Goal: Transaction & Acquisition: Purchase product/service

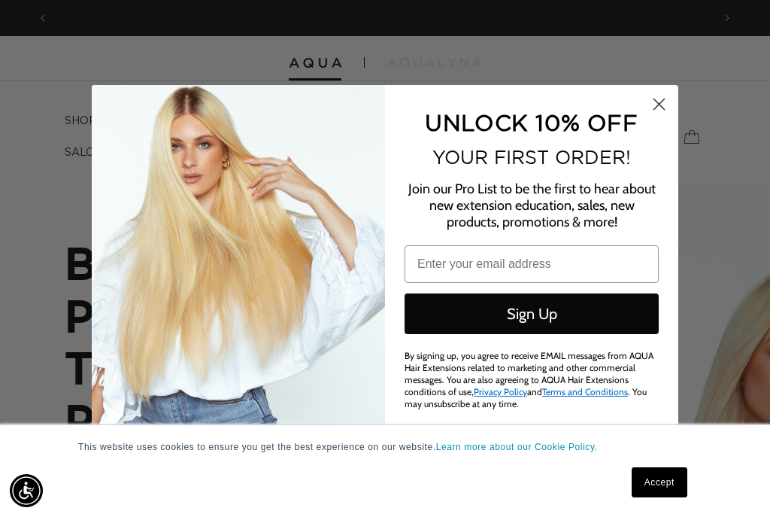
scroll to position [0, 1326]
click at [660, 102] on circle "Close dialog" at bounding box center [659, 104] width 25 height 25
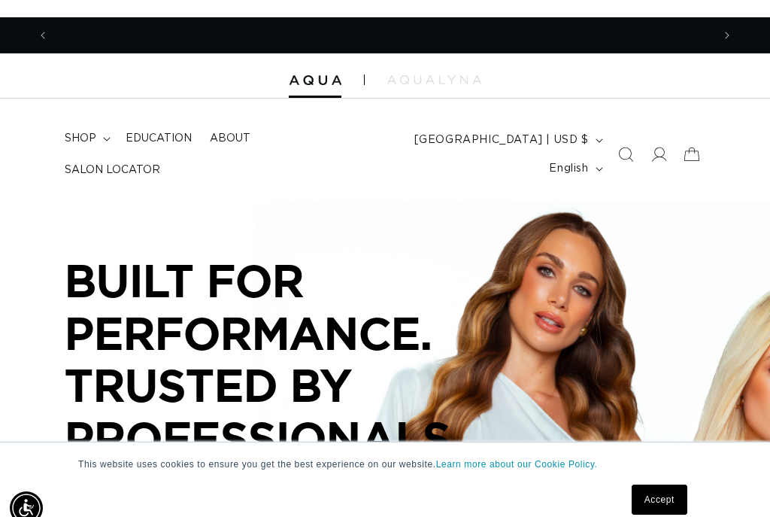
scroll to position [0, 0]
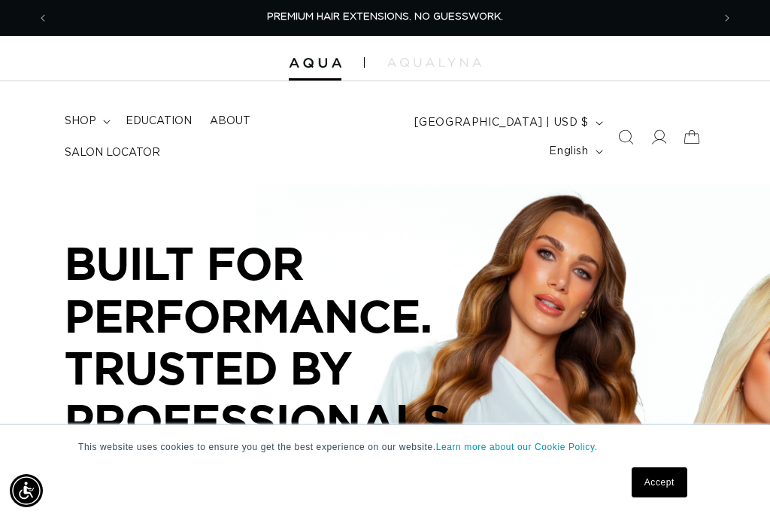
click at [656, 132] on icon at bounding box center [658, 136] width 15 height 15
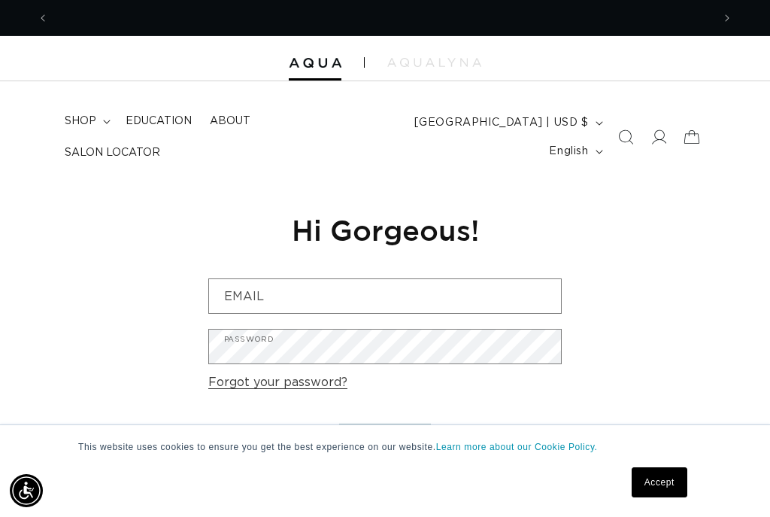
scroll to position [0, 663]
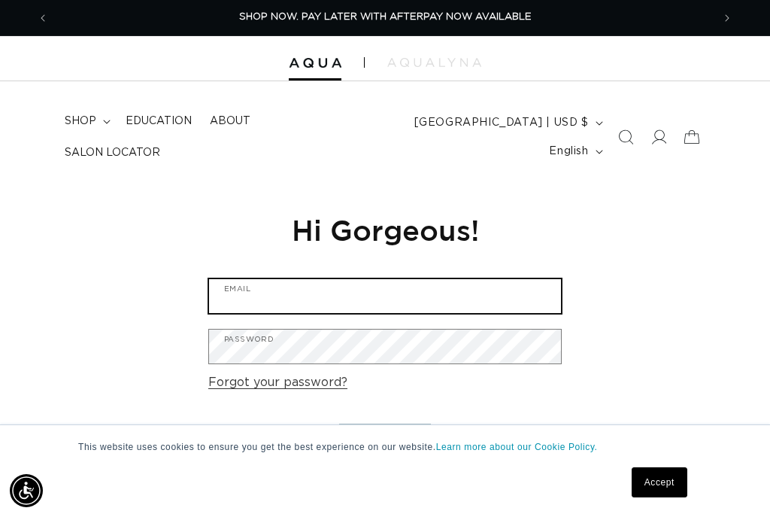
click at [535, 286] on input "Email" at bounding box center [385, 296] width 352 height 34
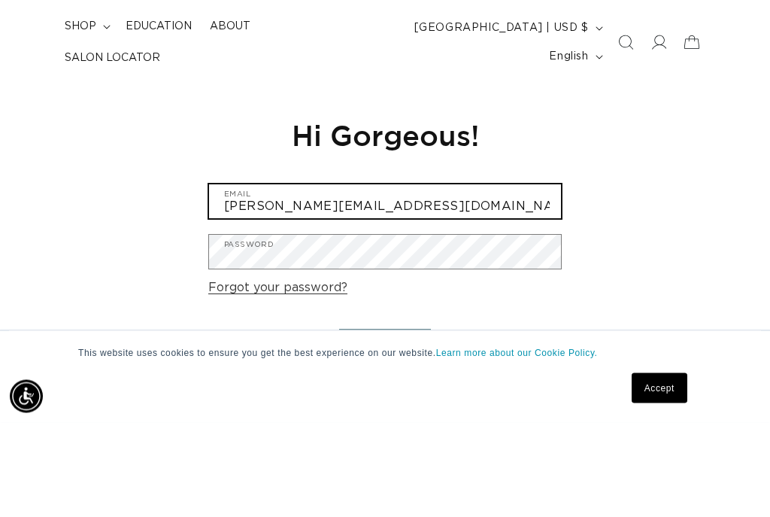
scroll to position [0, 1326]
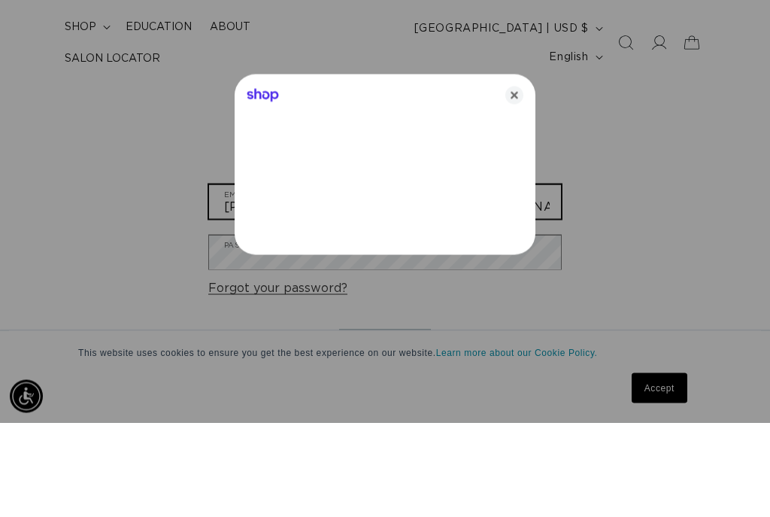
type input "paula.elementsofstyle@gmail.com"
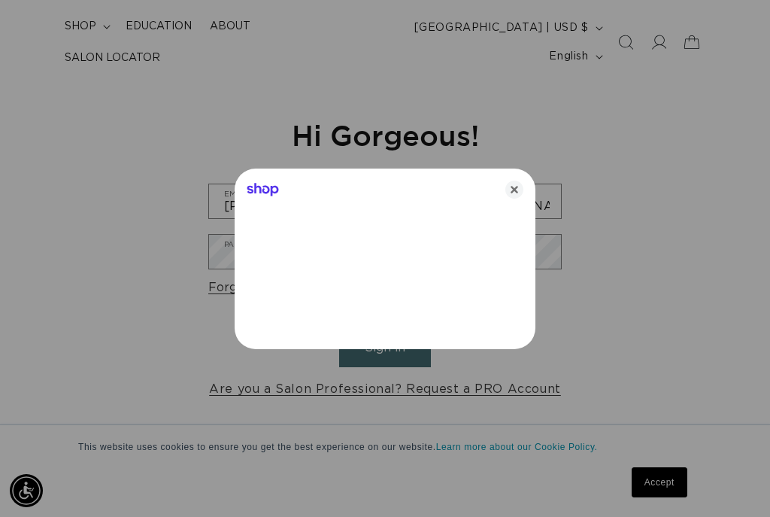
scroll to position [0, 0]
click at [514, 191] on icon "Close" at bounding box center [514, 189] width 18 height 18
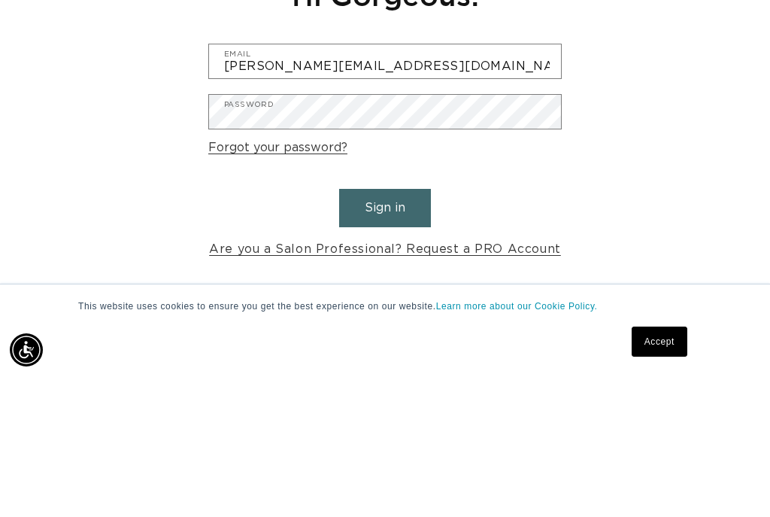
click at [394, 329] on button "Sign in" at bounding box center [385, 348] width 92 height 38
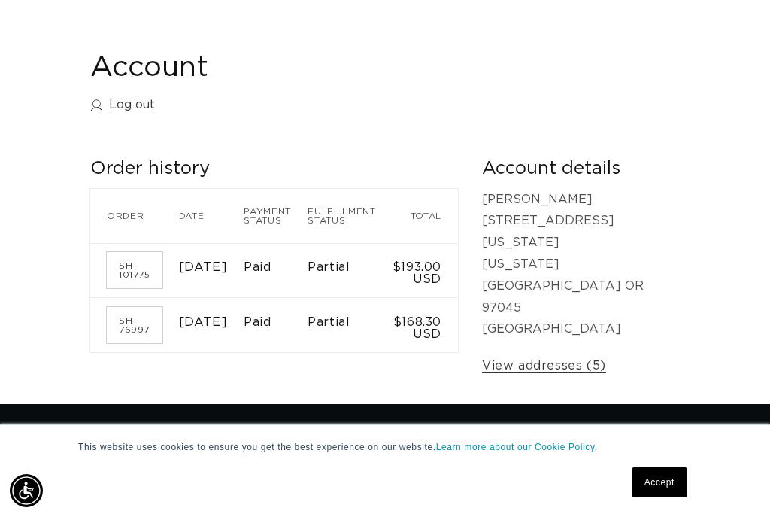
click at [204, 261] on time "October 24, 2024" at bounding box center [203, 267] width 49 height 12
click at [135, 260] on link "SH-101775" at bounding box center [135, 270] width 56 height 36
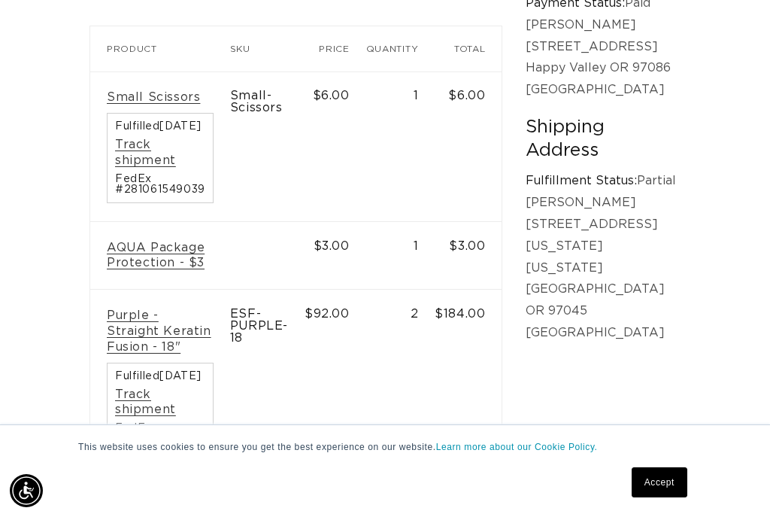
scroll to position [351, 0]
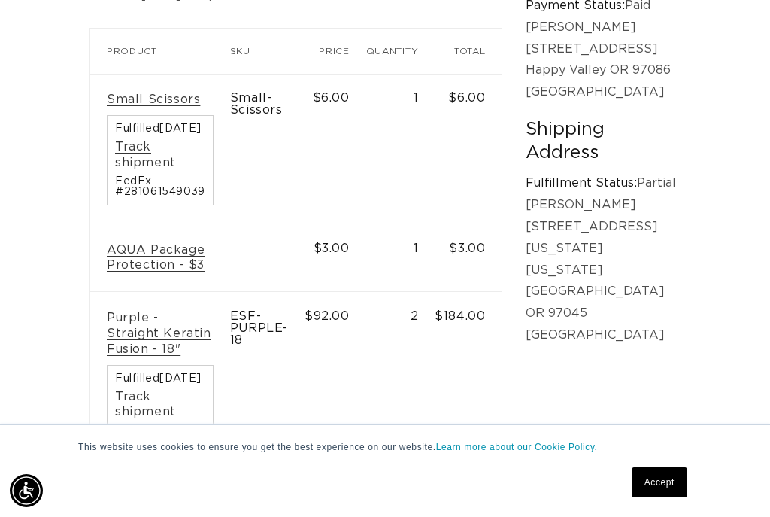
click at [165, 310] on link "Purple - Straight Keratin Fusion - 18"" at bounding box center [160, 333] width 107 height 47
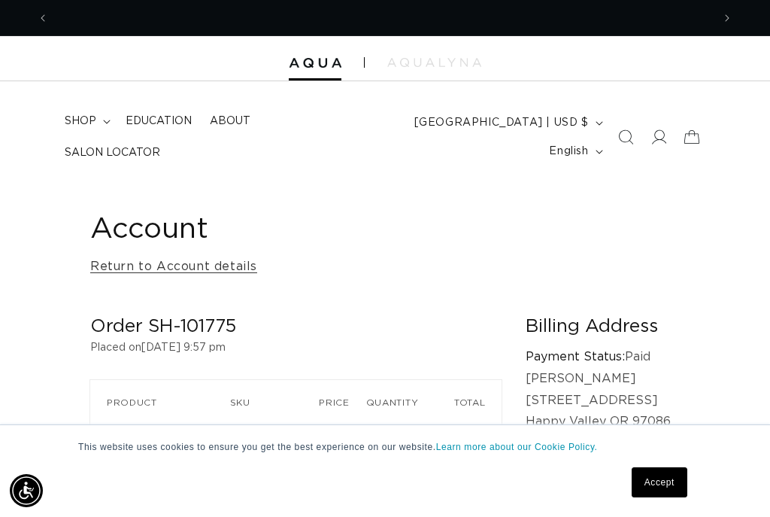
scroll to position [0, 0]
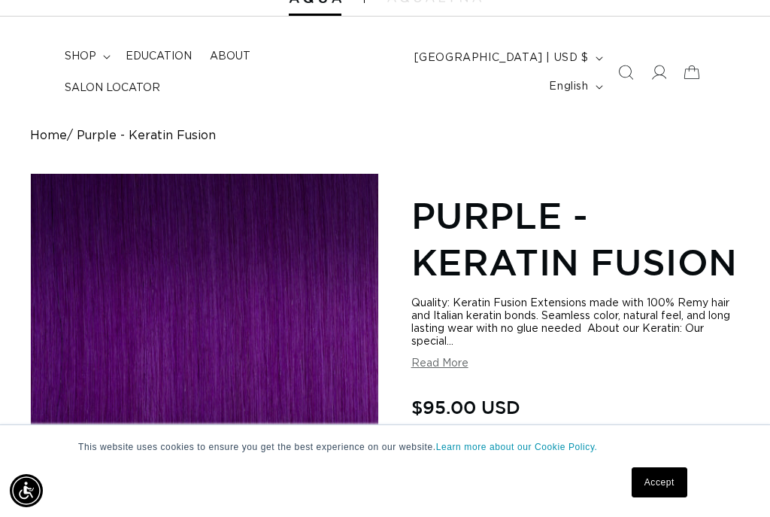
scroll to position [0, 663]
click at [457, 362] on button "Read More" at bounding box center [439, 363] width 57 height 13
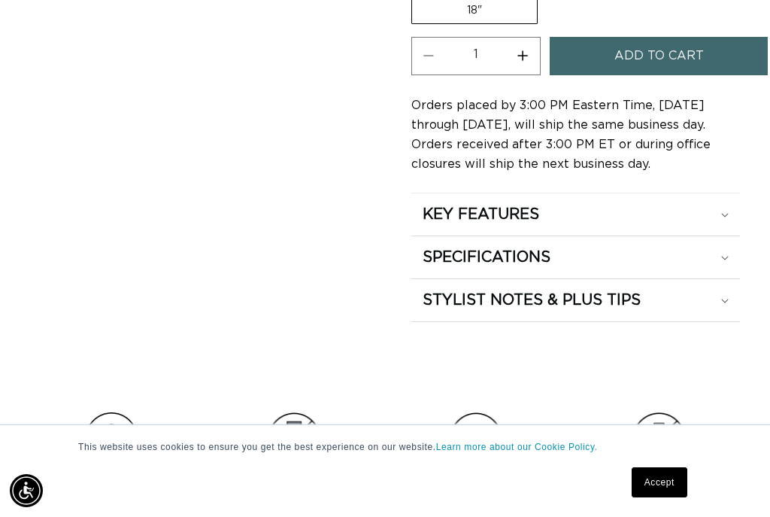
scroll to position [0, 1326]
click at [732, 235] on summary "SPECIFICATIONS" at bounding box center [575, 214] width 329 height 42
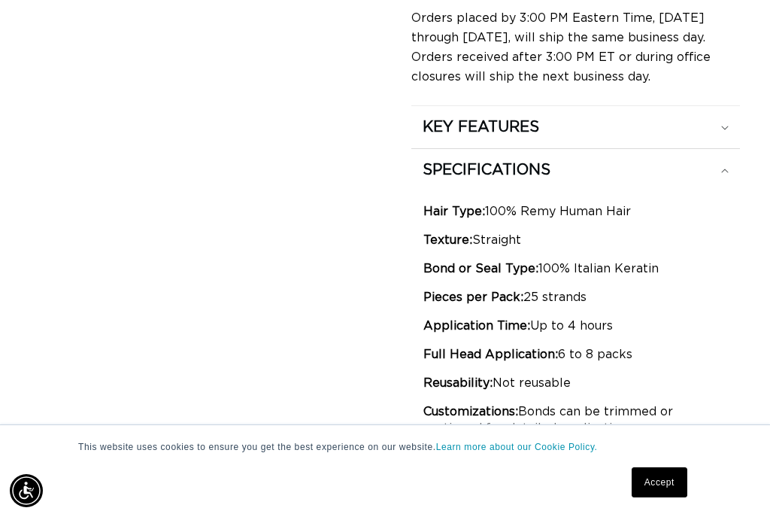
scroll to position [0, 0]
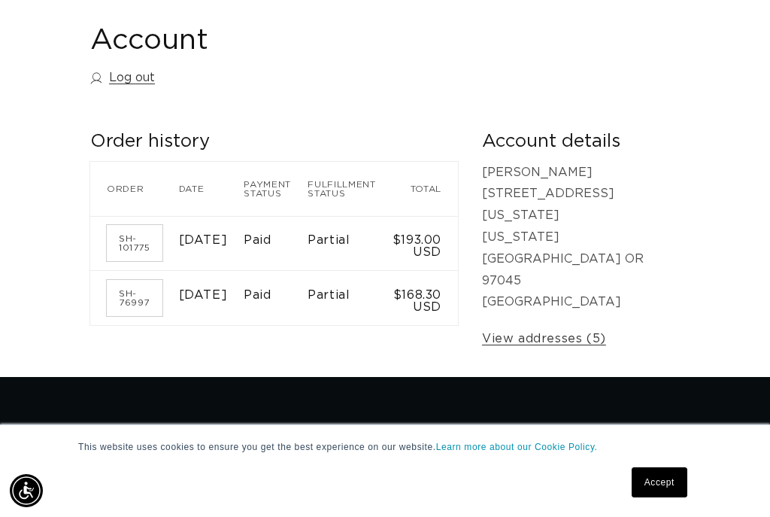
scroll to position [0, 1326]
click at [198, 301] on time "[DATE]" at bounding box center [203, 295] width 49 height 12
click at [126, 298] on link "SH-76997" at bounding box center [135, 298] width 56 height 36
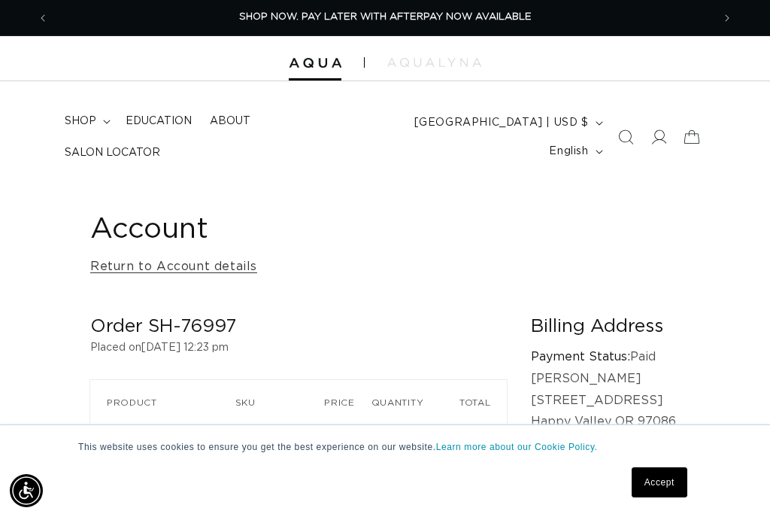
click at [650, 128] on span at bounding box center [658, 136] width 33 height 33
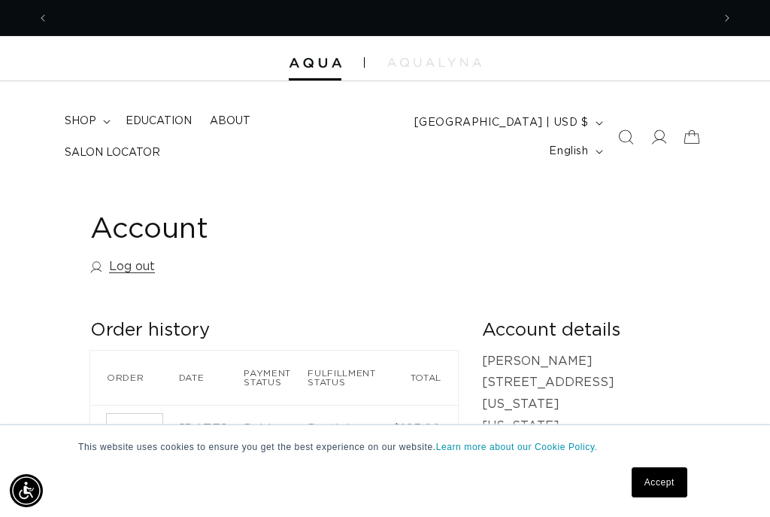
scroll to position [0, 663]
click at [700, 142] on icon at bounding box center [691, 136] width 33 height 33
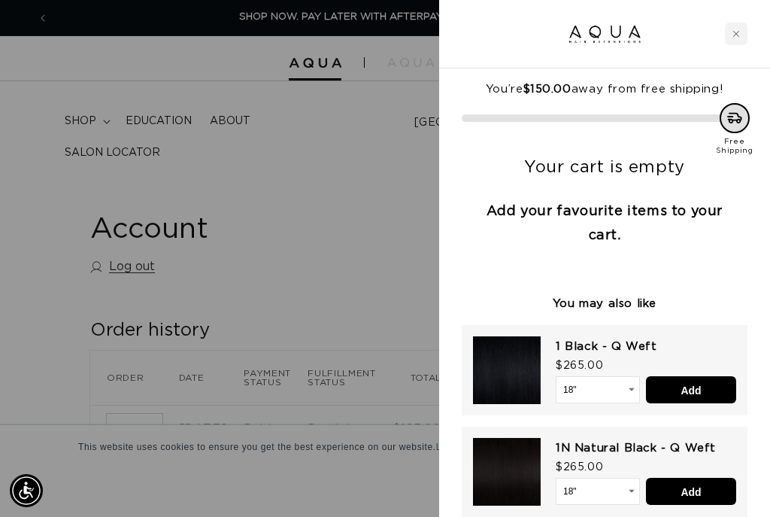
scroll to position [0, 0]
click at [734, 38] on div "Close cart" at bounding box center [736, 34] width 23 height 23
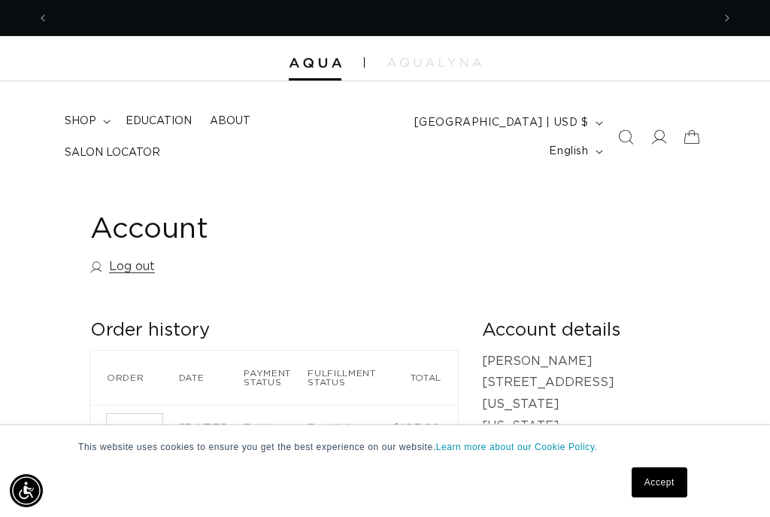
scroll to position [0, 1326]
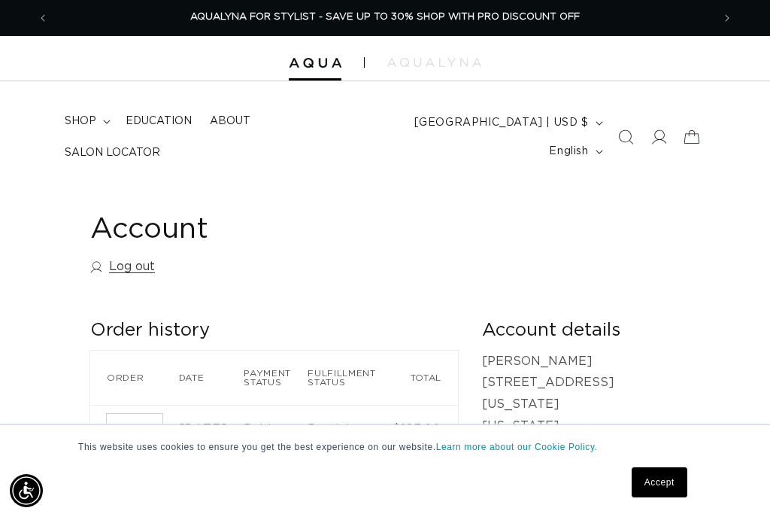
click at [655, 132] on icon at bounding box center [658, 136] width 15 height 15
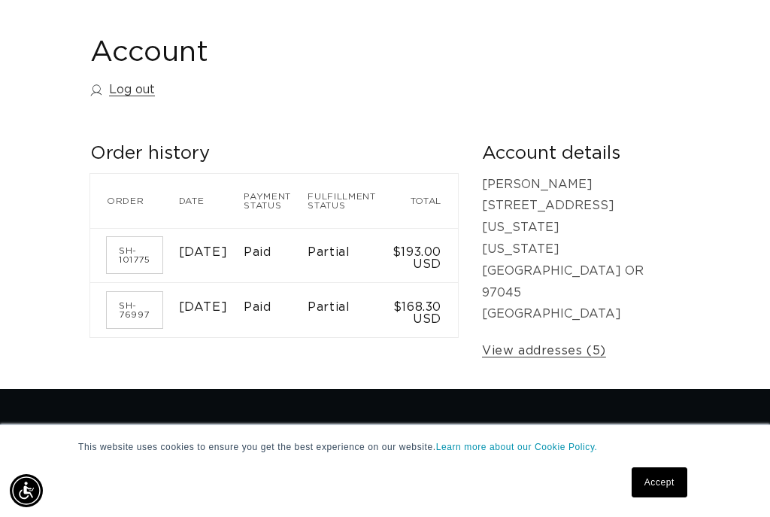
scroll to position [0, 1326]
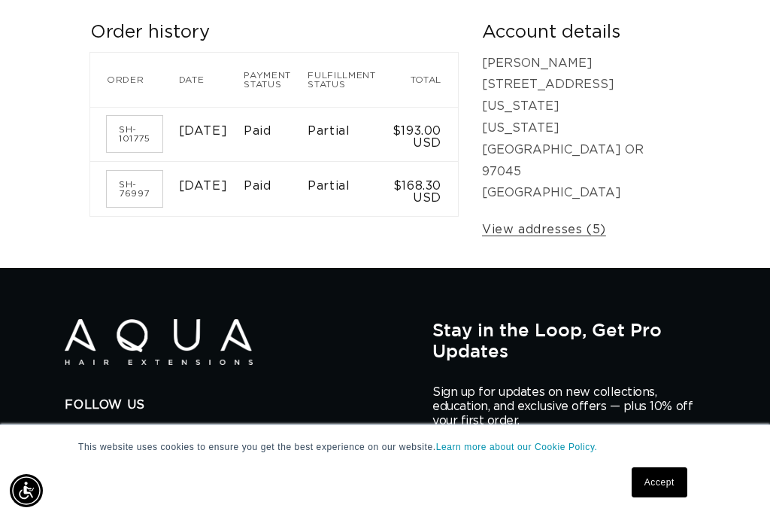
click at [606, 219] on link "View addresses (5)" at bounding box center [544, 230] width 124 height 22
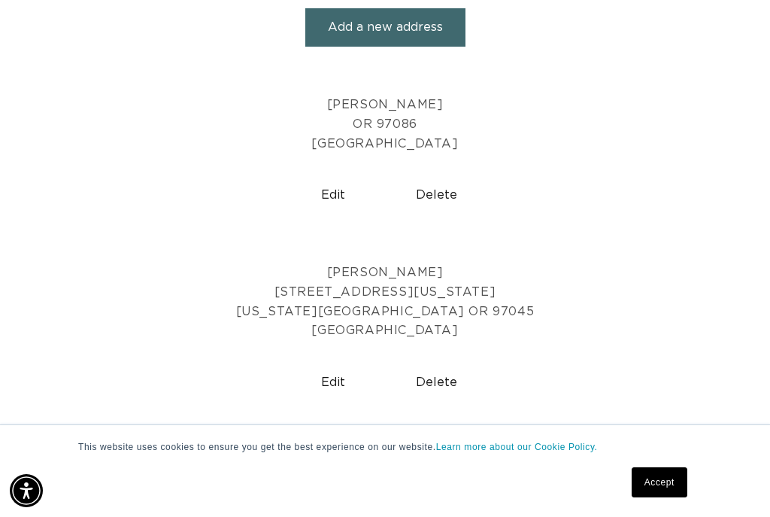
scroll to position [311, 0]
click at [448, 369] on button "Delete" at bounding box center [437, 381] width 92 height 38
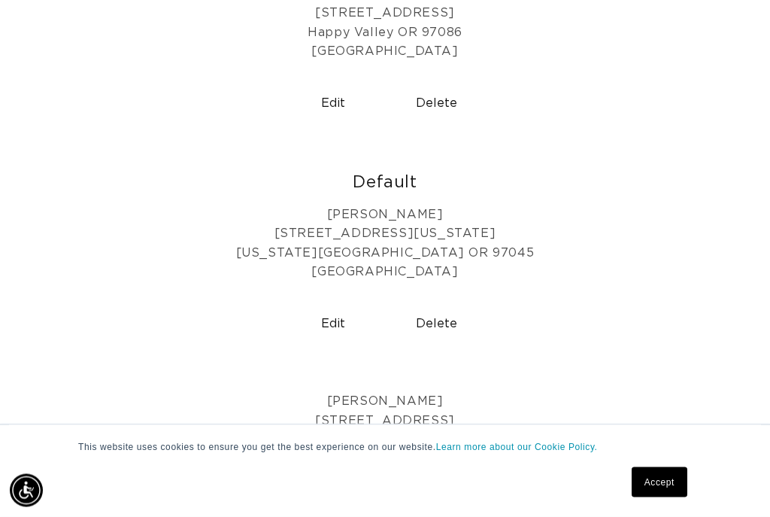
scroll to position [589, 0]
click at [448, 307] on button "Delete" at bounding box center [437, 324] width 92 height 38
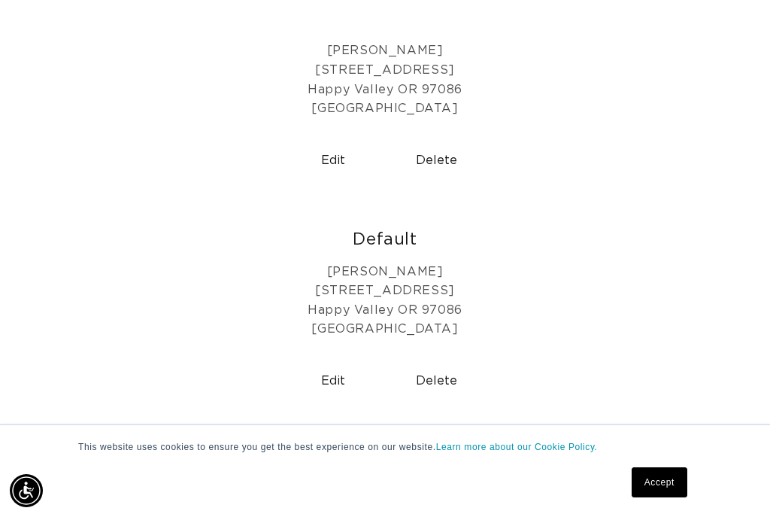
scroll to position [541, 0]
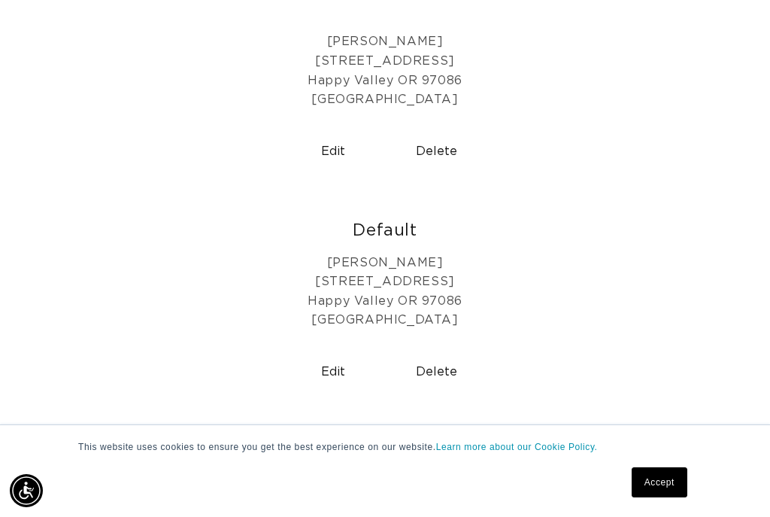
click at [442, 358] on button "Delete" at bounding box center [437, 372] width 92 height 38
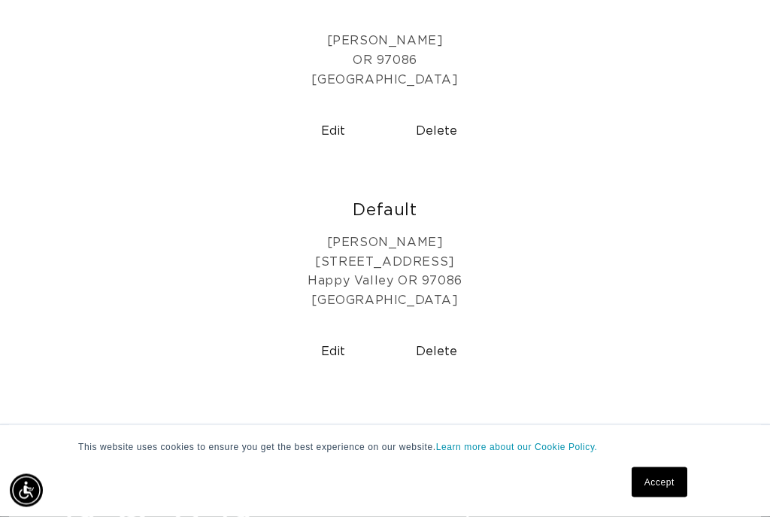
scroll to position [329, 0]
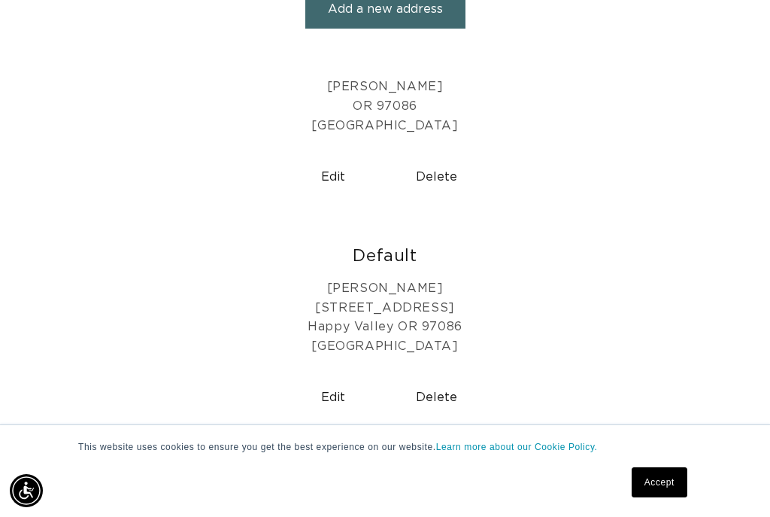
click at [450, 386] on button "Delete" at bounding box center [437, 397] width 92 height 38
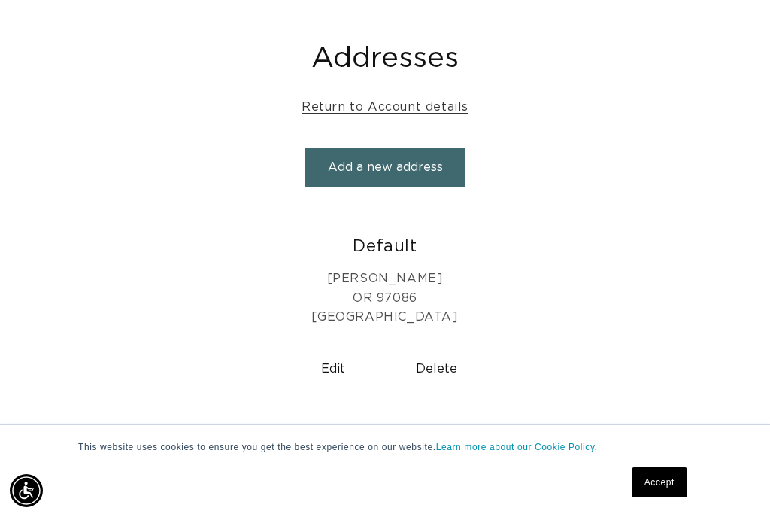
scroll to position [0, 1326]
click at [432, 157] on button "Add a new address" at bounding box center [385, 167] width 160 height 38
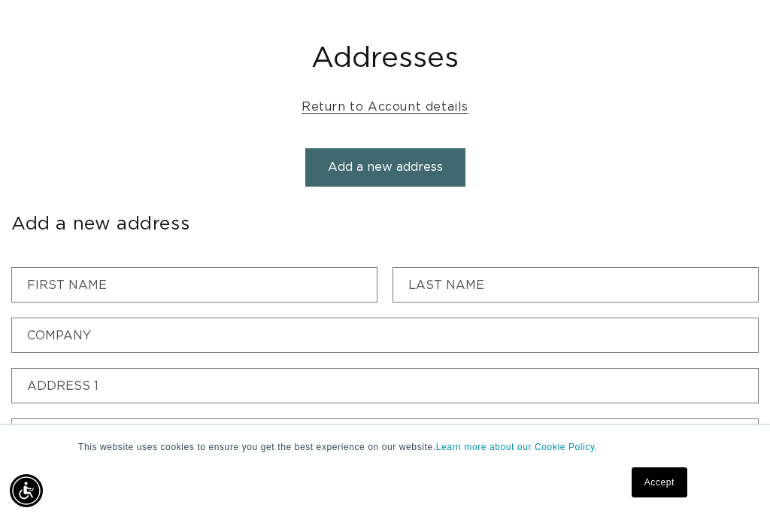
scroll to position [0, 0]
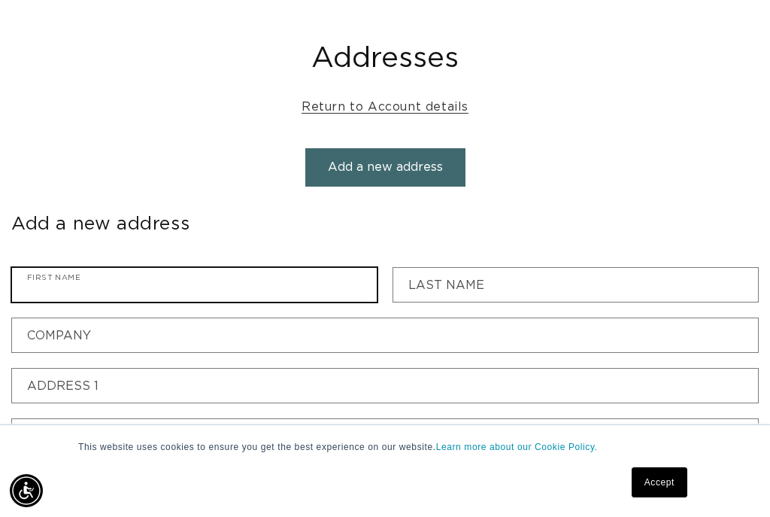
click at [77, 268] on input "First name" at bounding box center [194, 285] width 365 height 34
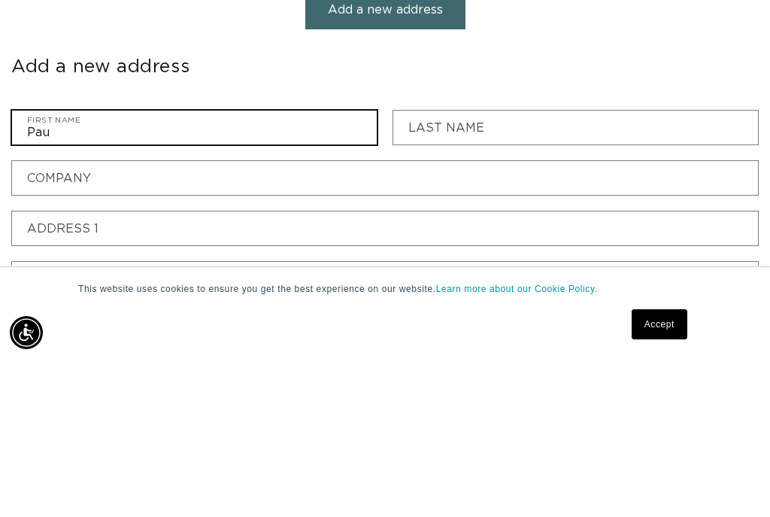
scroll to position [0, 663]
type input "Paula"
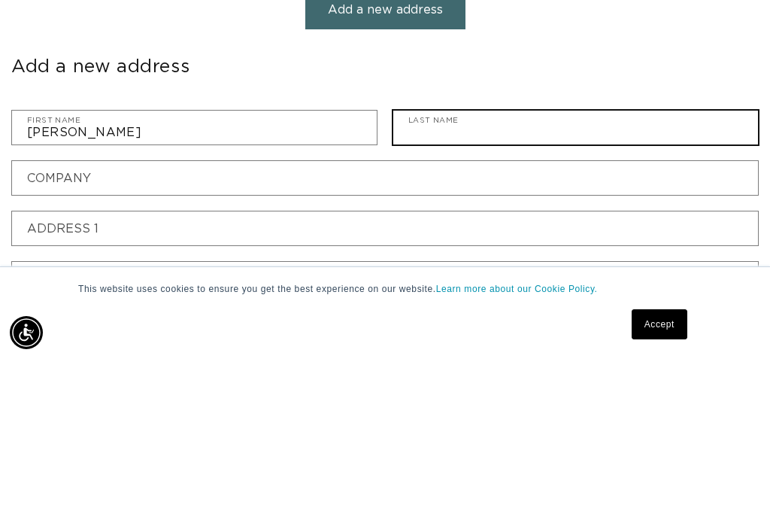
click at [554, 268] on input "Last name" at bounding box center [575, 285] width 365 height 34
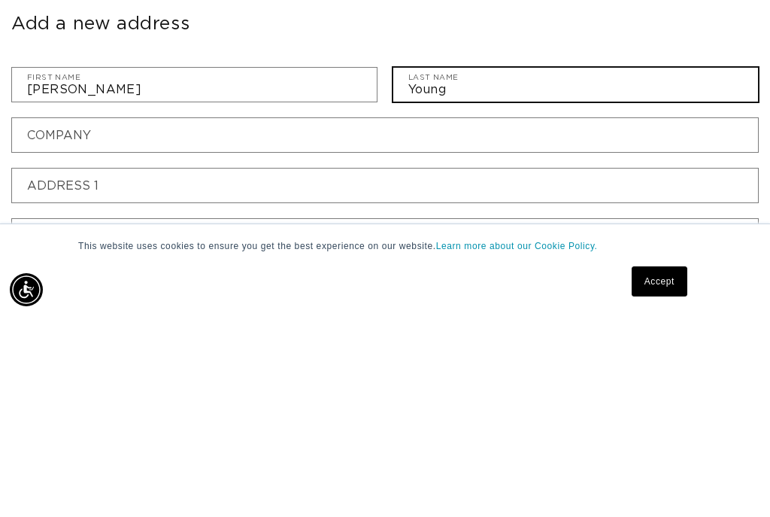
type input "Young"
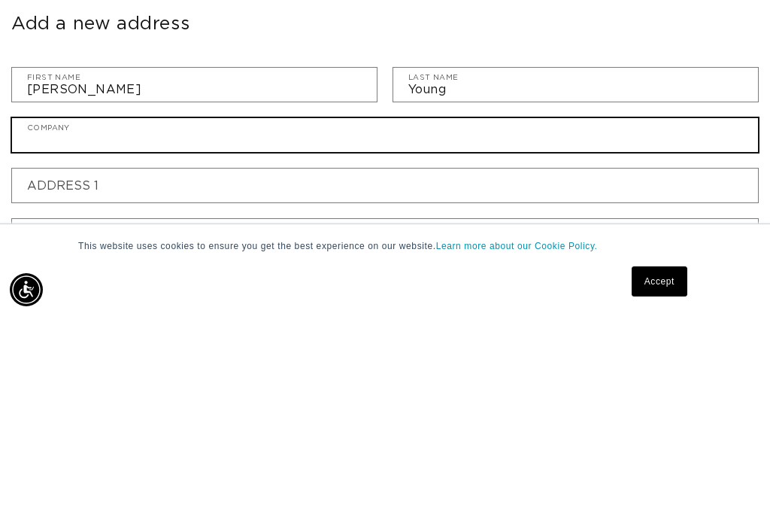
click at [43, 319] on input "Company" at bounding box center [385, 336] width 746 height 34
type input "@Beauty Corner Salon"
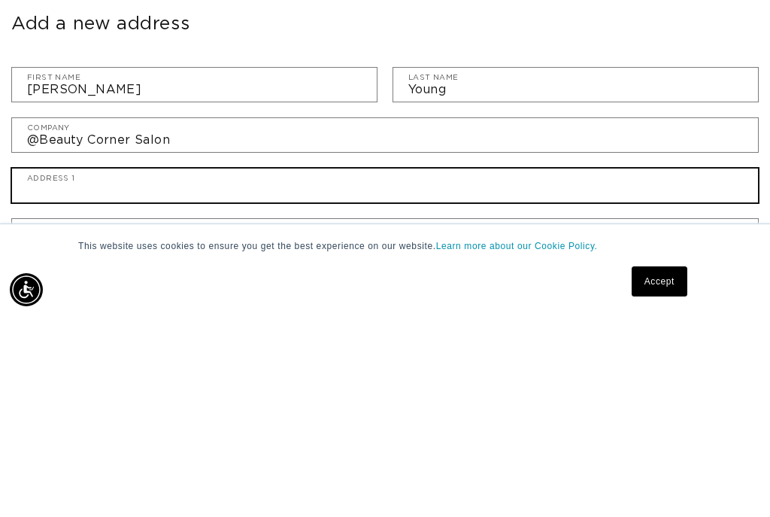
click at [379, 369] on input "Address 1" at bounding box center [385, 386] width 746 height 34
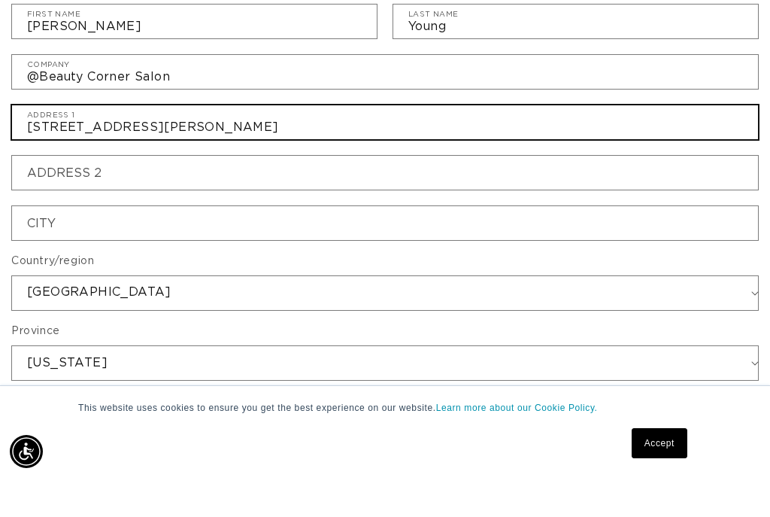
type input "1900 McLoughlin Blvd"
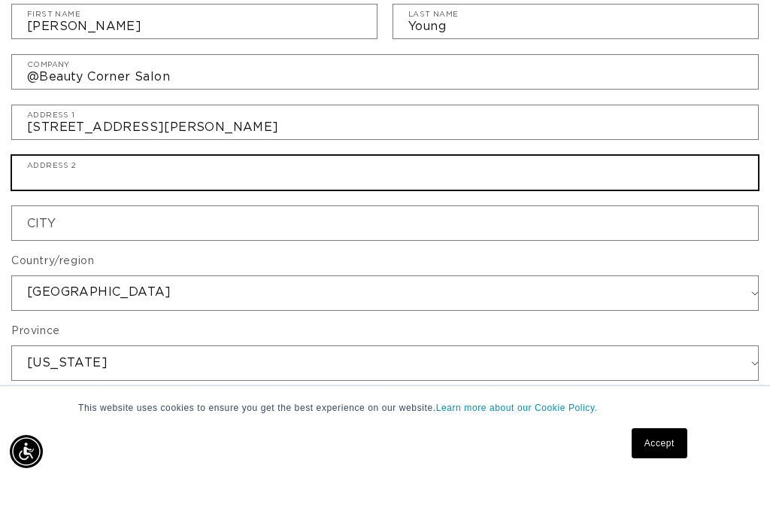
click at [175, 195] on input "Address 2" at bounding box center [385, 212] width 746 height 34
type input "Suite 96"
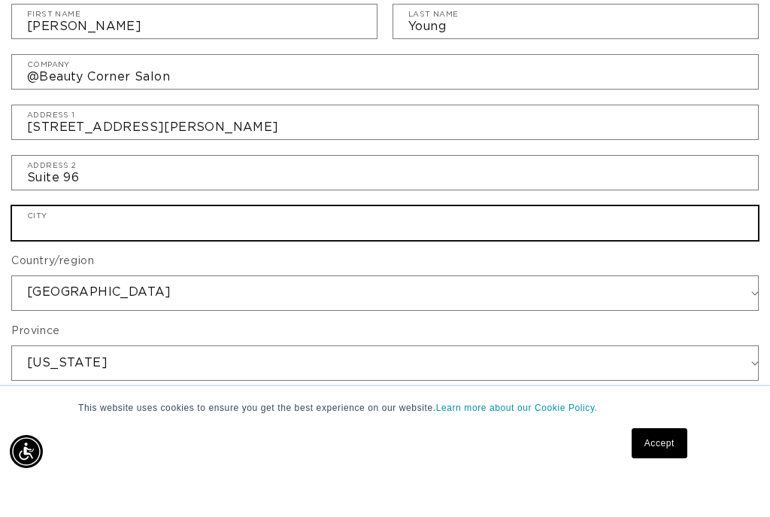
click at [65, 245] on input "City" at bounding box center [385, 262] width 746 height 34
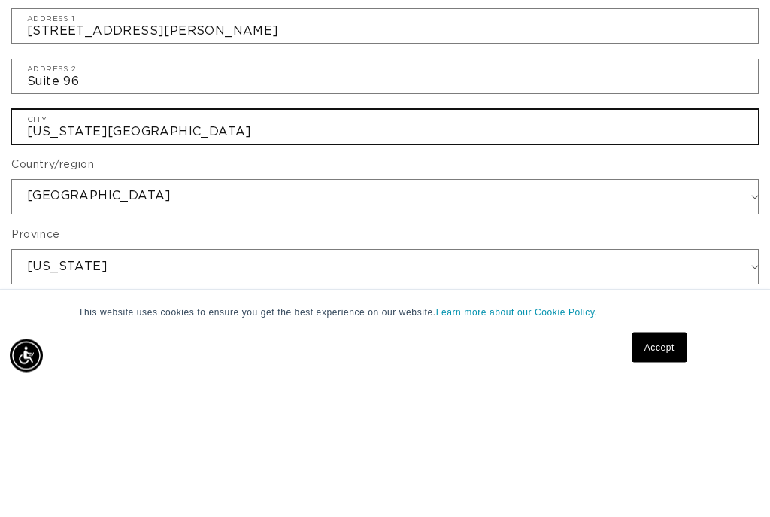
type input "Oregon City"
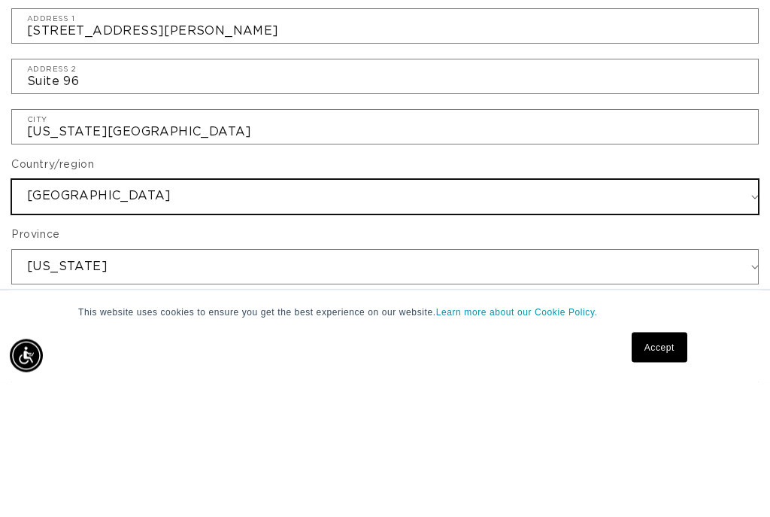
click at [26, 315] on select "United States Canada --- Afghanistan Åland Islands Albania Algeria Andorra Ango…" at bounding box center [385, 332] width 746 height 34
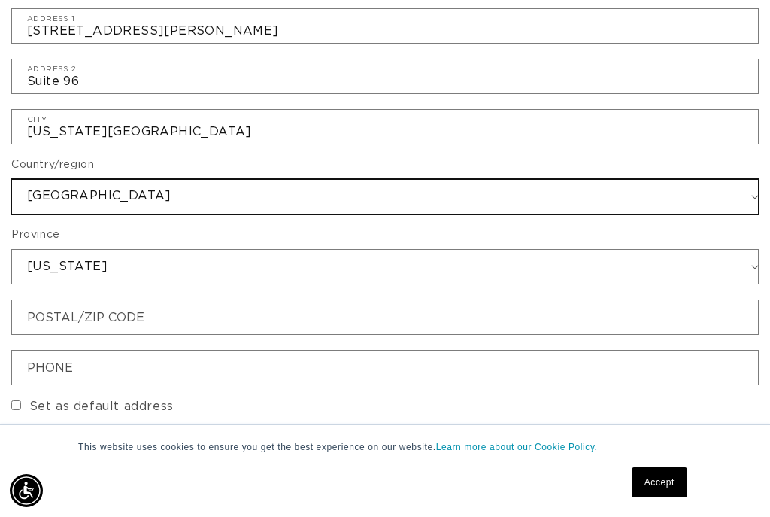
scroll to position [0, 663]
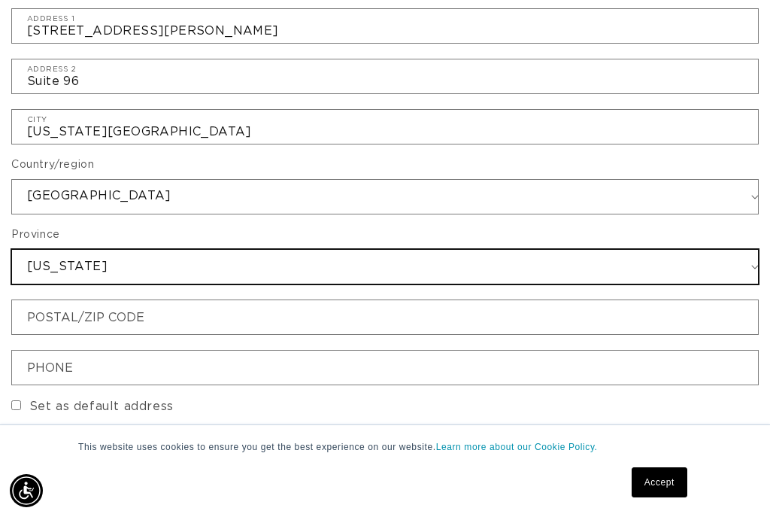
click at [313, 272] on select "Alabama Alaska American Samoa Arizona Arkansas Armed Forces Americas Armed Forc…" at bounding box center [385, 267] width 746 height 34
click at [376, 256] on select "Alabama Alaska American Samoa Arizona Arkansas Armed Forces Americas Armed Forc…" at bounding box center [385, 267] width 746 height 34
select select "Oregon"
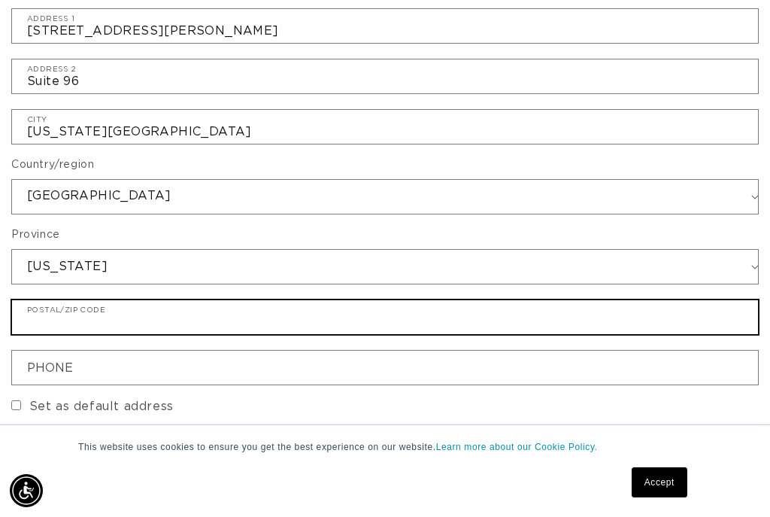
click at [365, 304] on input "Postal/ZIP code" at bounding box center [385, 317] width 746 height 34
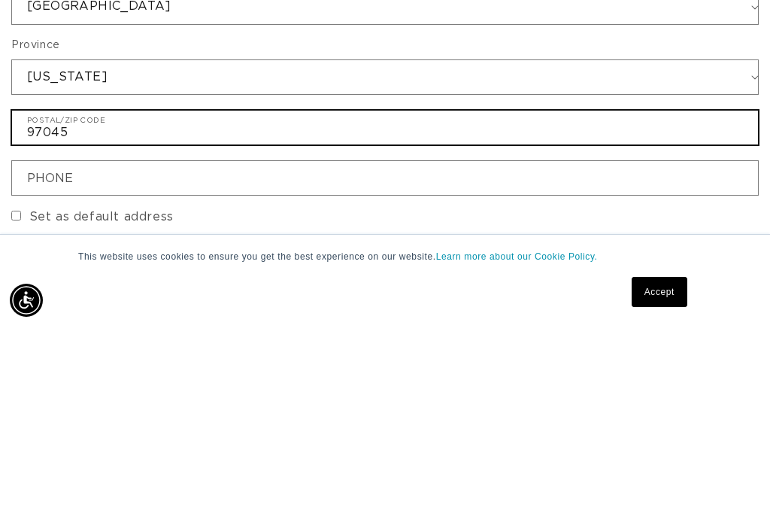
scroll to position [0, 0]
type input "97045"
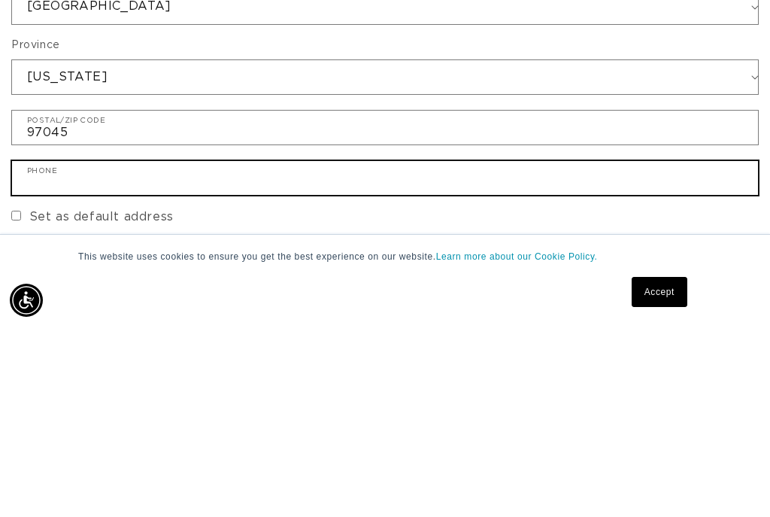
click at [60, 351] on input "Phone" at bounding box center [385, 368] width 746 height 34
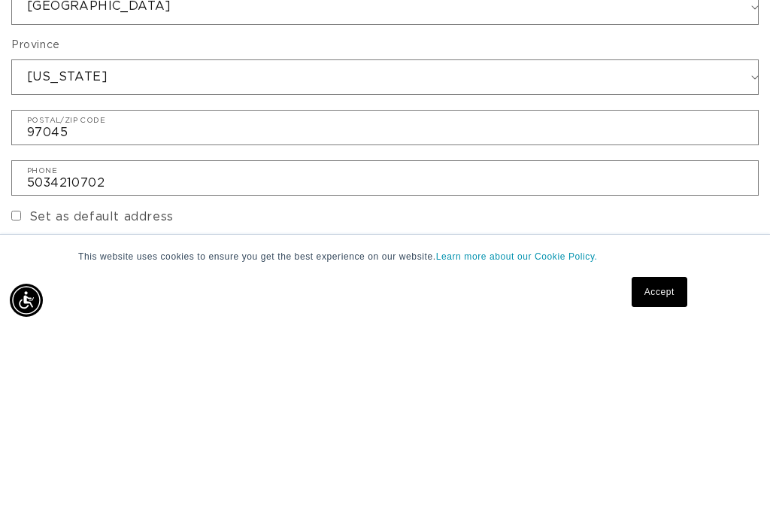
scroll to position [720, 0]
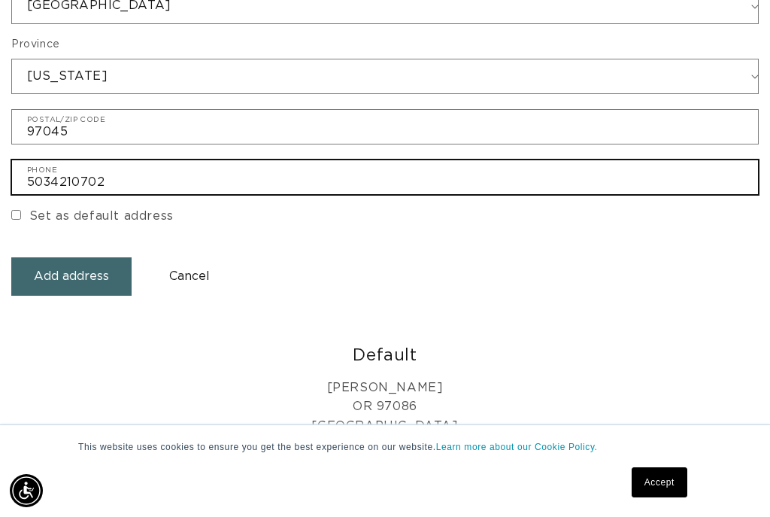
type input "5034210702"
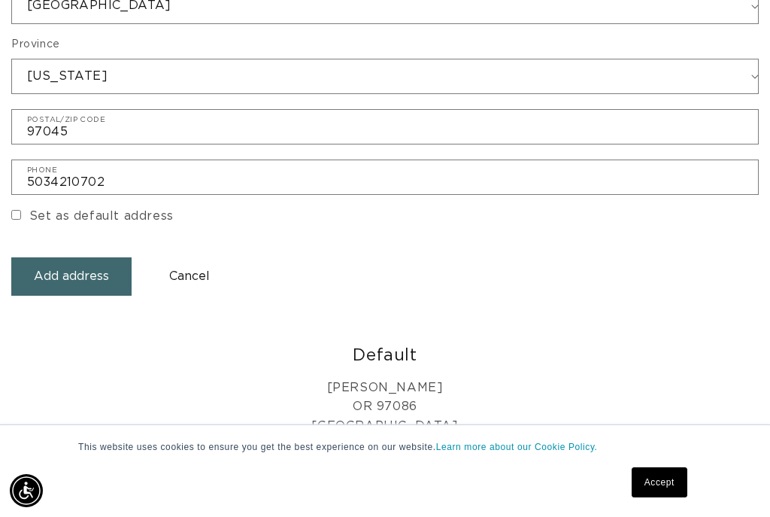
click at [13, 210] on input "Set as default address" at bounding box center [16, 215] width 10 height 10
checkbox input "true"
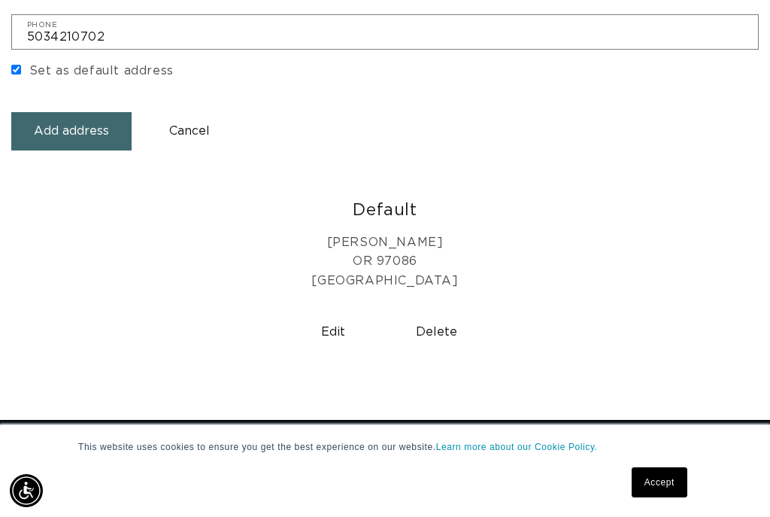
scroll to position [0, 663]
click at [63, 128] on button "Add address" at bounding box center [71, 131] width 120 height 38
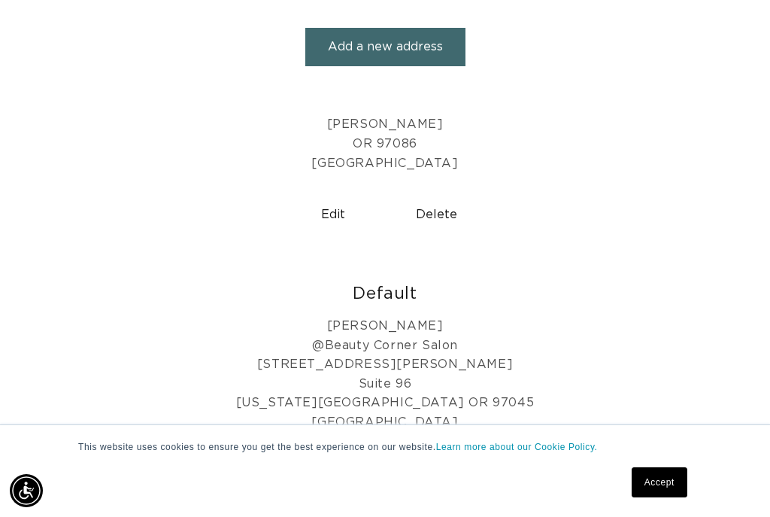
scroll to position [291, 0]
click at [660, 497] on link "Accept" at bounding box center [660, 482] width 56 height 30
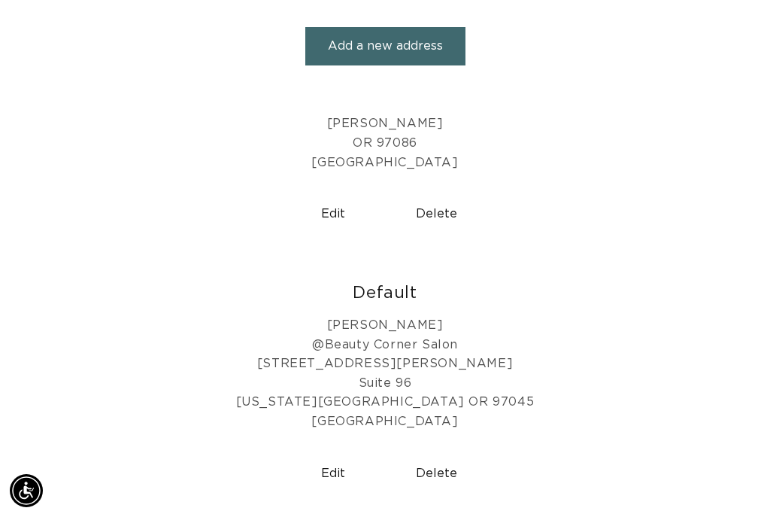
scroll to position [0, 0]
click at [448, 195] on button "Delete" at bounding box center [437, 214] width 92 height 38
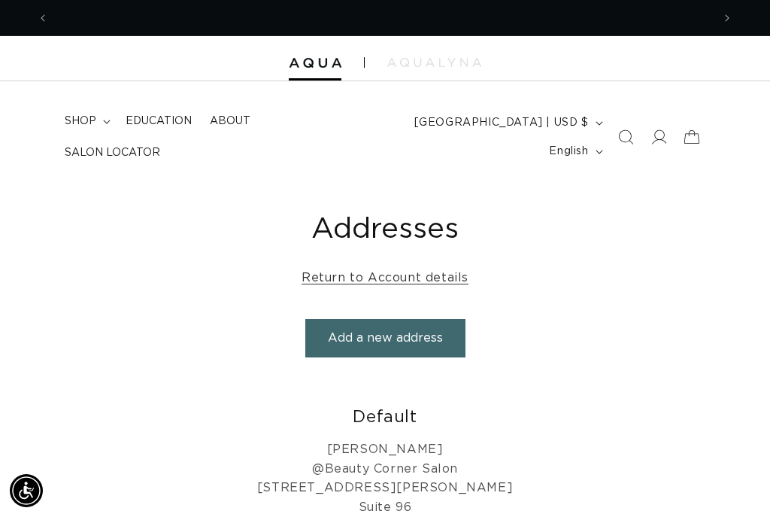
scroll to position [0, 1326]
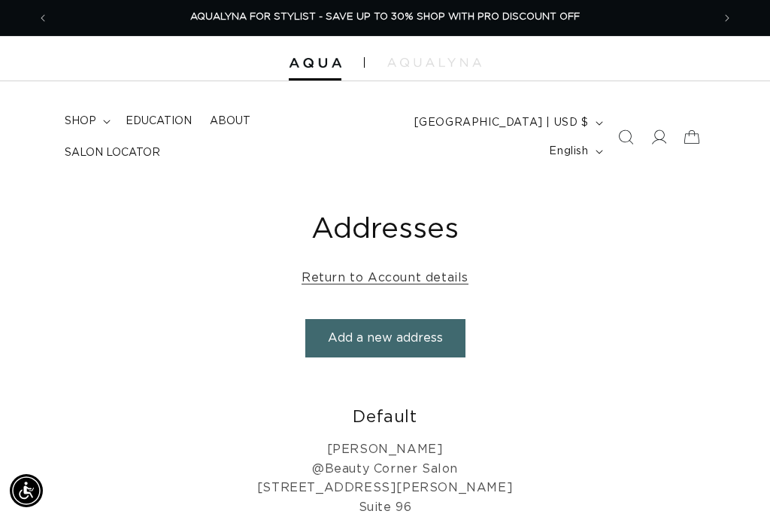
click at [80, 127] on span "shop" at bounding box center [81, 121] width 32 height 14
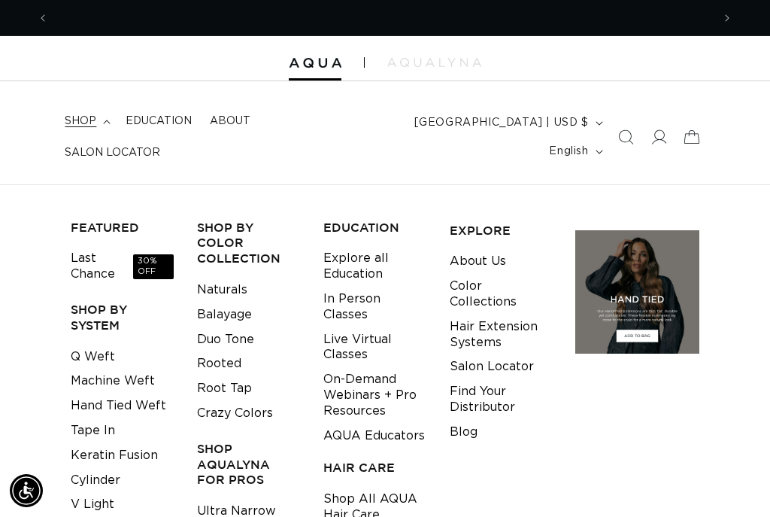
scroll to position [0, 0]
click at [51, 253] on div "FEATURED Last Chance 30% OFF SHOP BY SYSTEM Q Weft Machine Weft Hand Tied Weft …" at bounding box center [385, 416] width 770 height 417
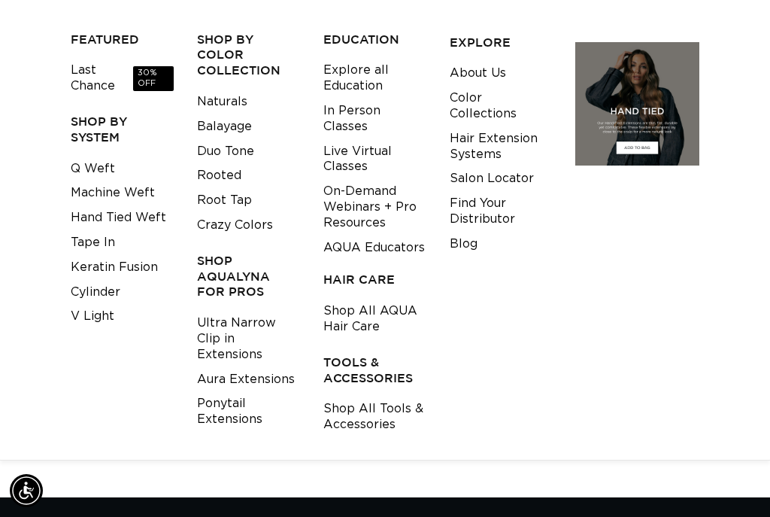
scroll to position [0, 1326]
click at [112, 255] on link "Keratin Fusion" at bounding box center [114, 267] width 87 height 25
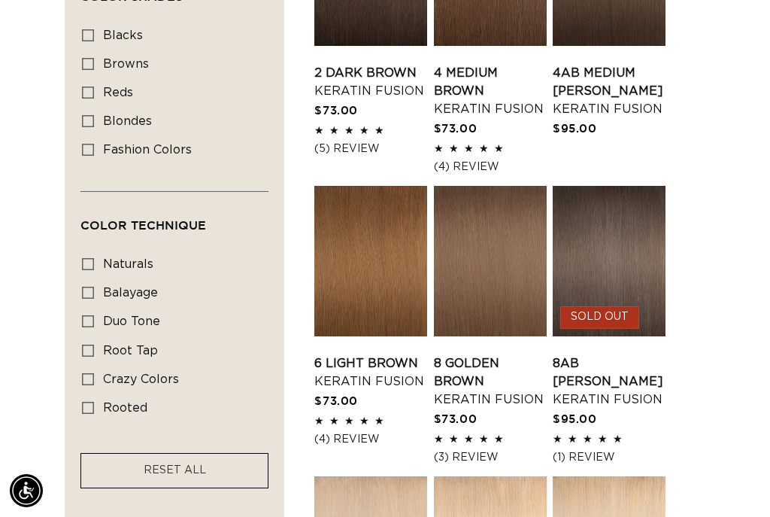
click at [92, 151] on icon at bounding box center [88, 150] width 12 height 12
click at [92, 151] on input "fashion colors fashion colors (8 products)" at bounding box center [88, 150] width 12 height 12
checkbox input "true"
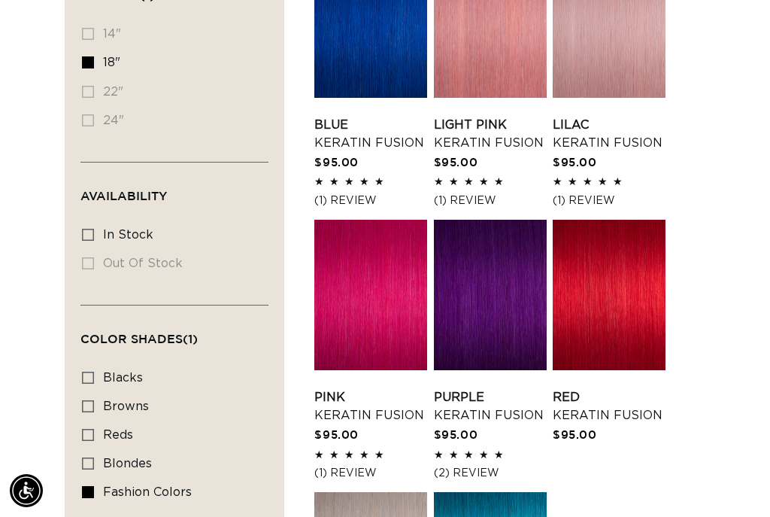
scroll to position [0, 1326]
click at [498, 388] on link "Purple Keratin Fusion" at bounding box center [490, 406] width 113 height 36
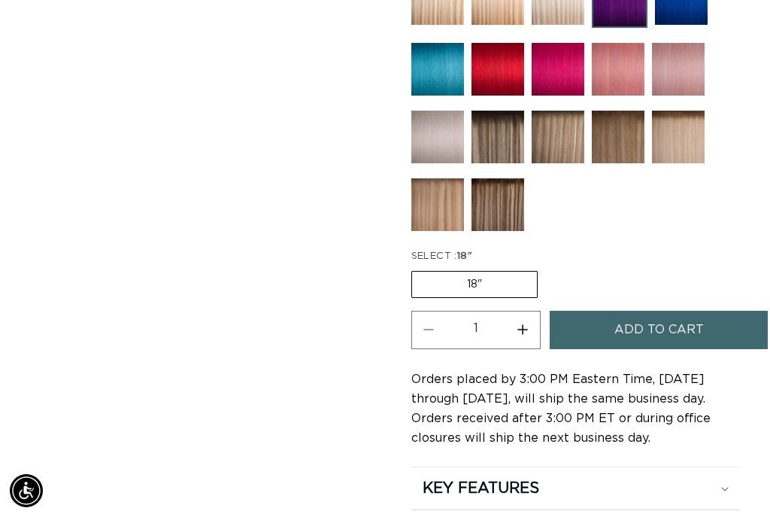
click at [520, 326] on button "Increase quantity for Purple - Keratin Fusion" at bounding box center [523, 330] width 34 height 38
type input "2"
click at [695, 321] on span "Add to cart" at bounding box center [658, 330] width 89 height 38
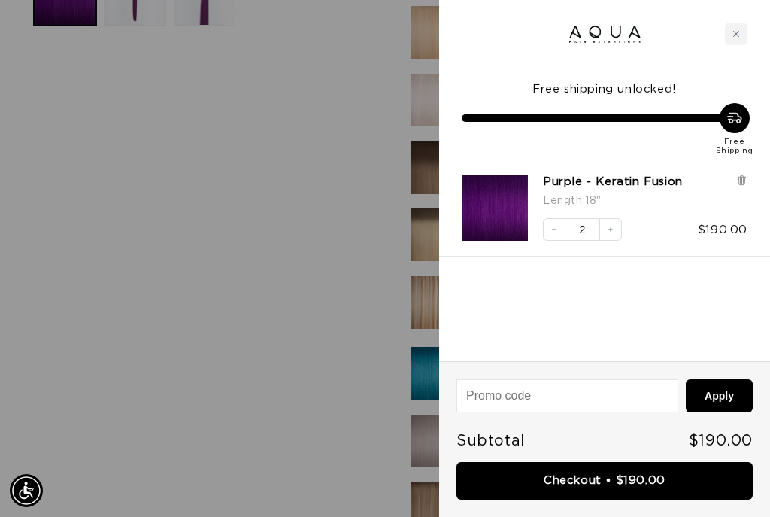
scroll to position [640, 0]
click at [736, 35] on icon "Close cart" at bounding box center [736, 34] width 8 height 8
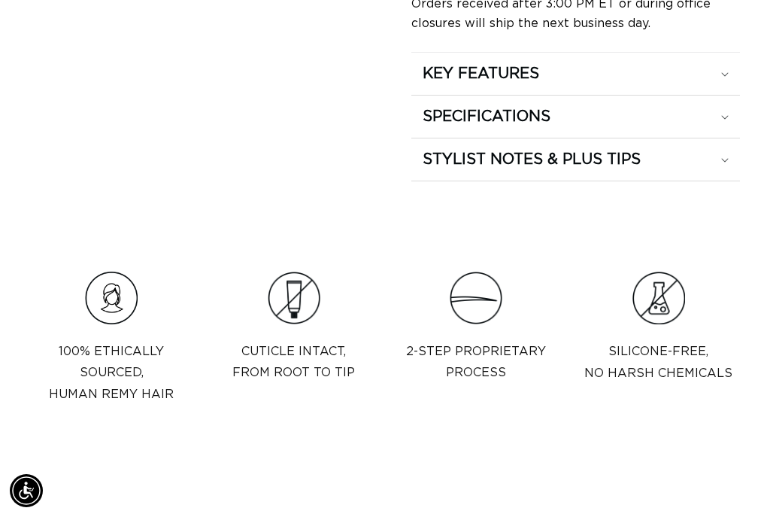
scroll to position [1359, 0]
click at [735, 95] on summary "STYLIST NOTES & PLUS TIPS" at bounding box center [575, 74] width 329 height 42
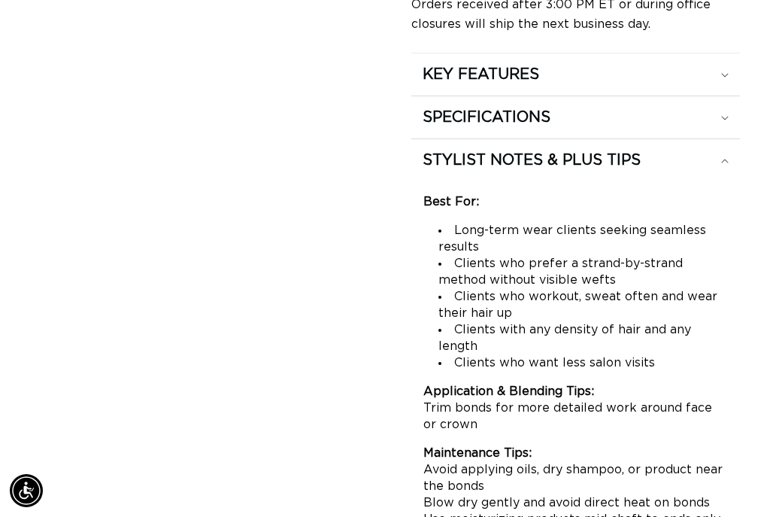
scroll to position [0, 663]
click at [737, 95] on summary "STYLIST NOTES & PLUS TIPS" at bounding box center [575, 74] width 329 height 42
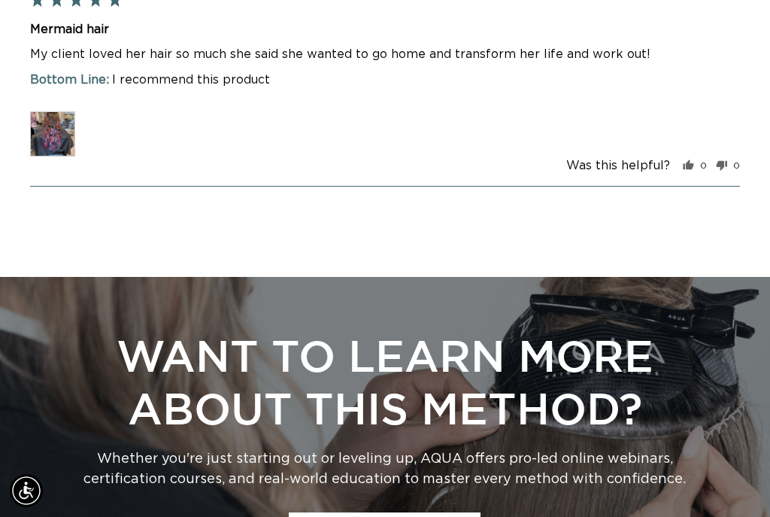
scroll to position [0, 1326]
click at [54, 128] on img at bounding box center [52, 133] width 45 height 45
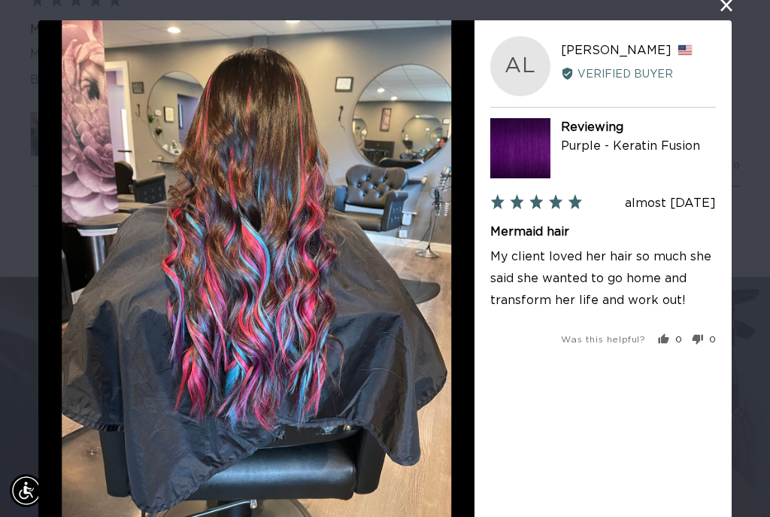
scroll to position [0, 0]
click at [728, 6] on button "close this modal window" at bounding box center [726, 5] width 18 height 18
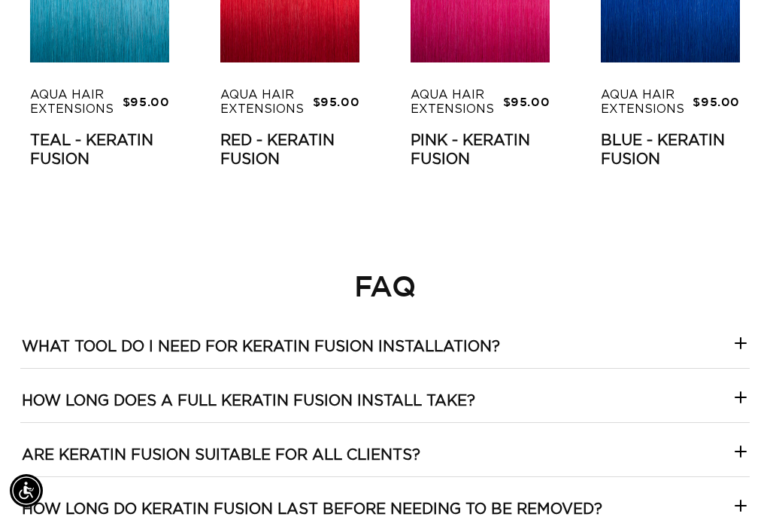
click at [744, 344] on icon at bounding box center [741, 343] width 18 height 18
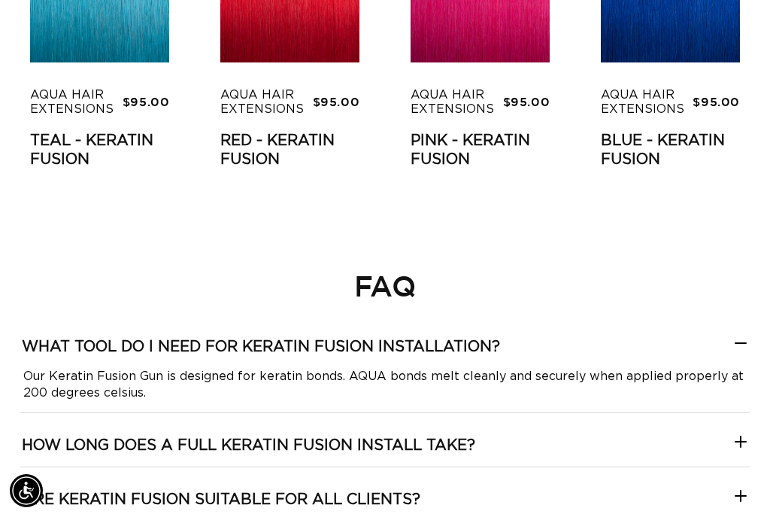
click at [741, 338] on icon at bounding box center [741, 343] width 18 height 18
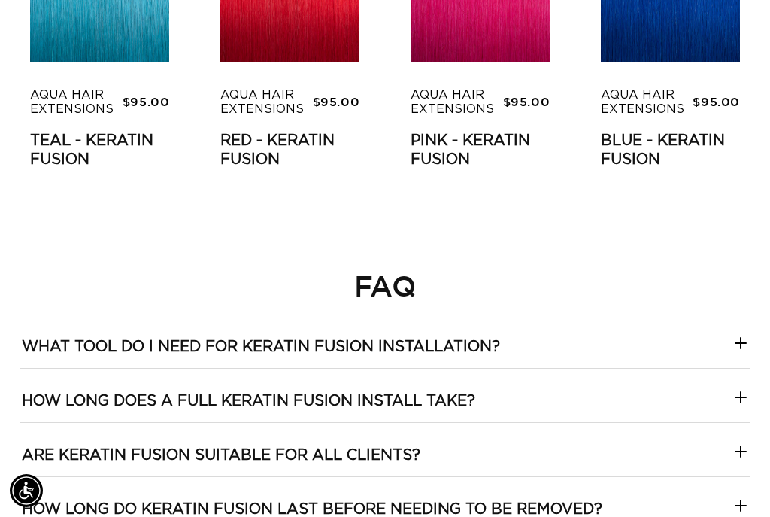
scroll to position [0, 663]
